Goal: Task Accomplishment & Management: Manage account settings

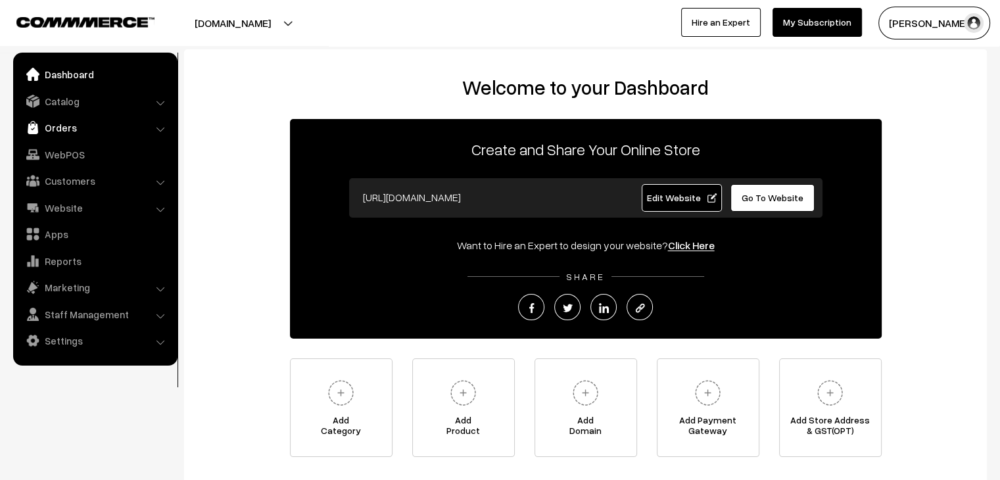
click at [70, 126] on link "Orders" at bounding box center [94, 128] width 157 height 24
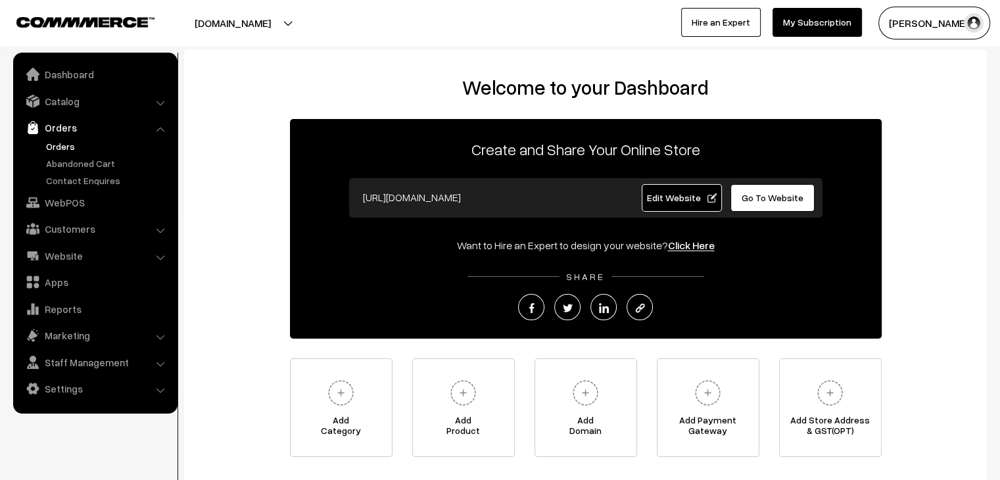
click at [66, 148] on link "Orders" at bounding box center [108, 146] width 130 height 14
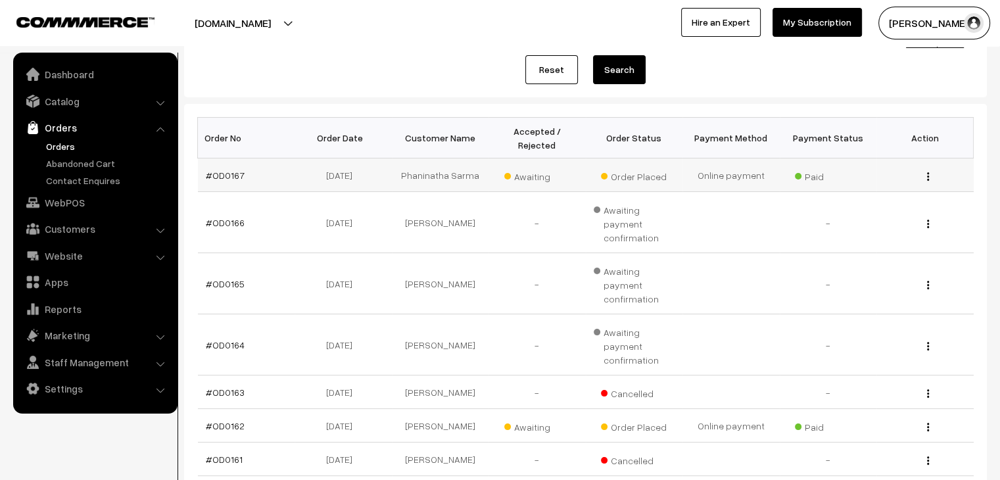
scroll to position [157, 0]
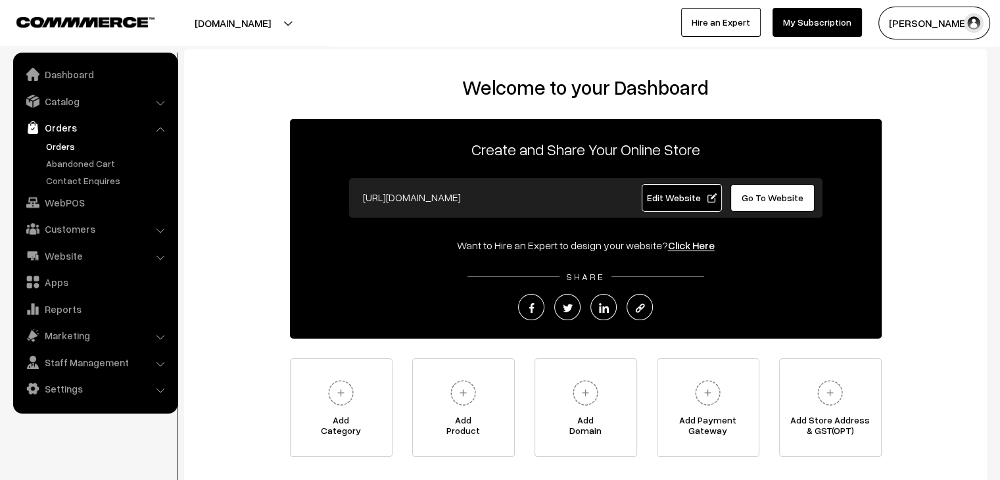
click at [57, 149] on link "Orders" at bounding box center [108, 146] width 130 height 14
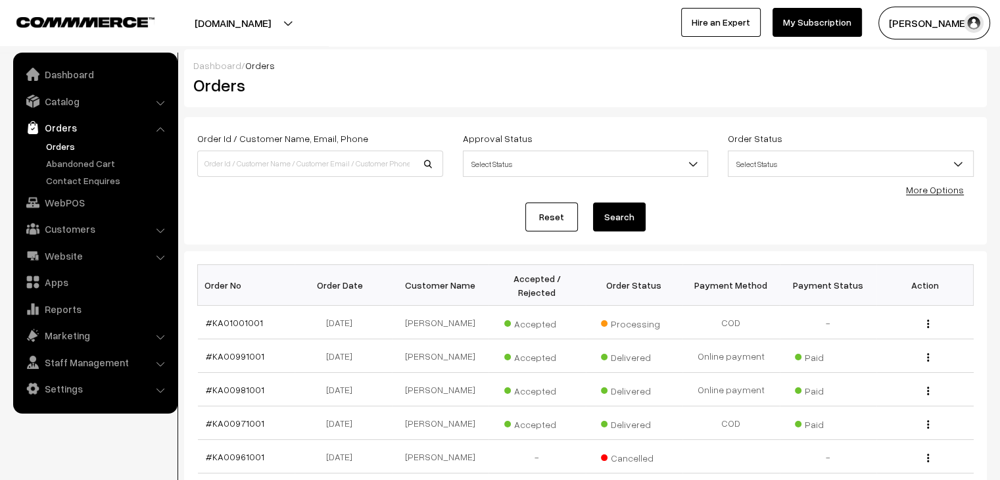
scroll to position [66, 0]
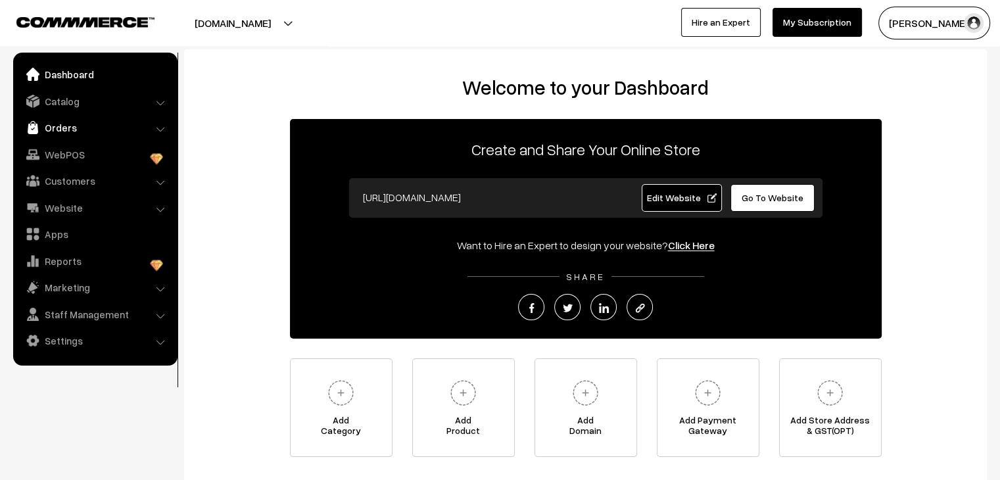
click at [70, 126] on link "Orders" at bounding box center [94, 128] width 157 height 24
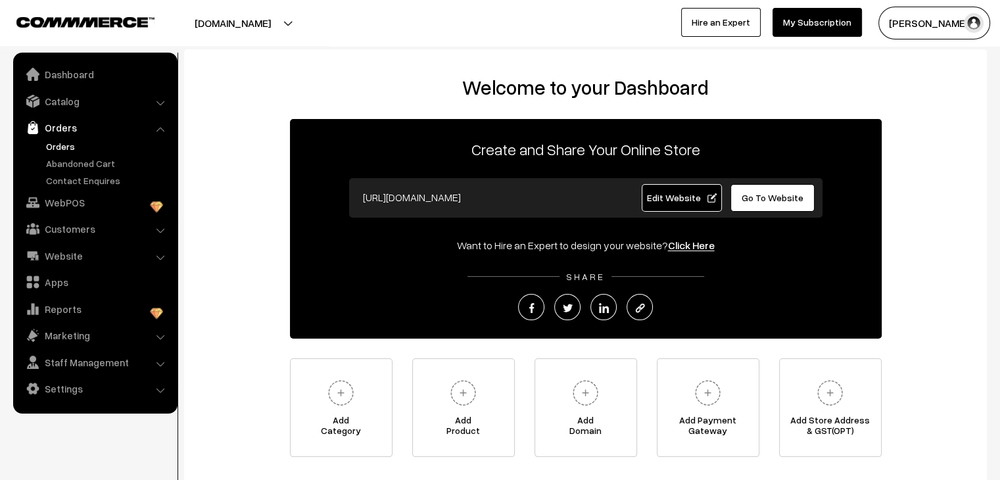
click at [64, 149] on link "Orders" at bounding box center [108, 146] width 130 height 14
